Goal: Information Seeking & Learning: Compare options

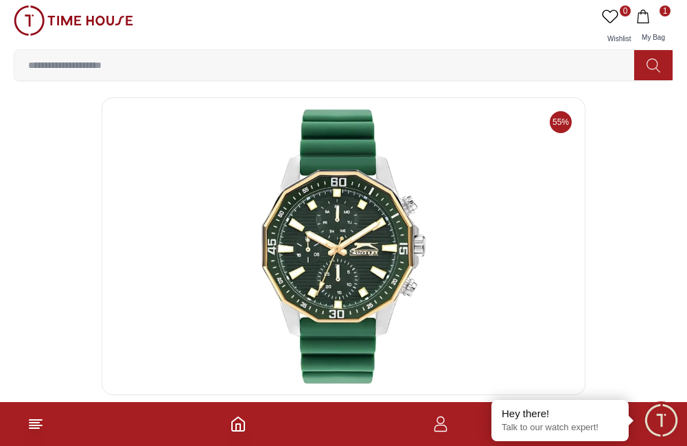
scroll to position [297, 0]
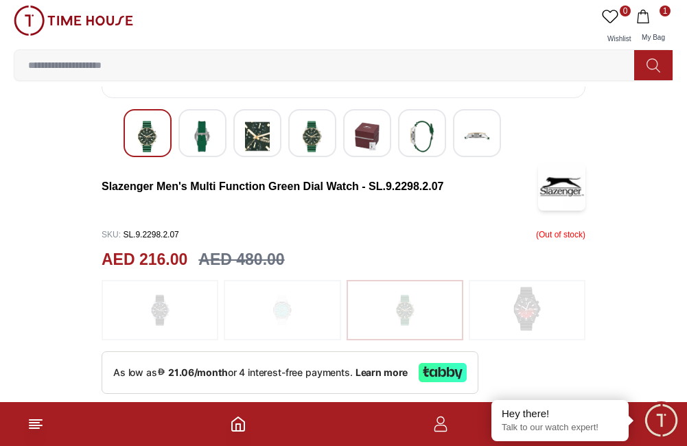
click at [301, 134] on img at bounding box center [312, 137] width 25 height 32
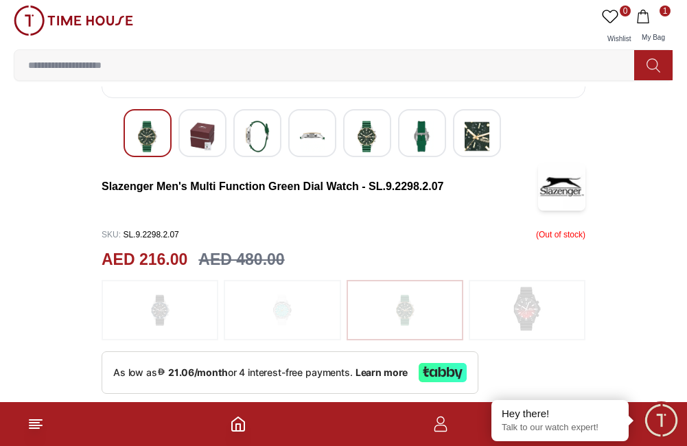
scroll to position [0, 0]
